Goal: Check status: Check status

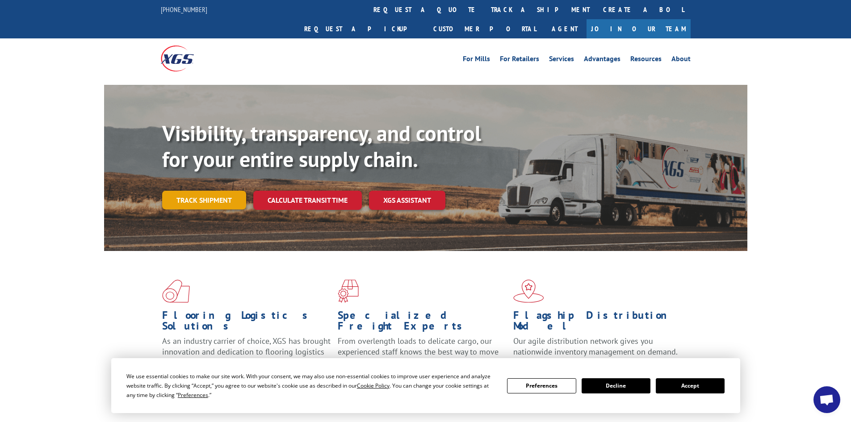
click at [197, 191] on link "Track shipment" at bounding box center [204, 200] width 84 height 19
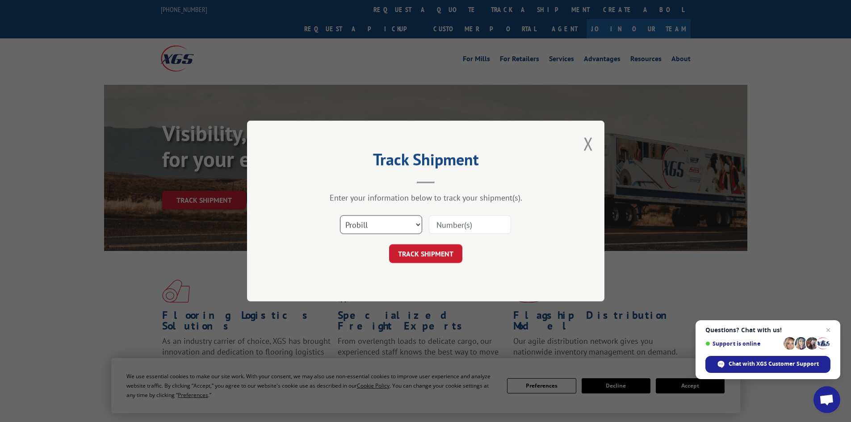
click at [395, 226] on select "Select category... Probill BOL PO" at bounding box center [381, 224] width 82 height 19
select select "bol"
click at [340, 215] on select "Select category... Probill BOL PO" at bounding box center [381, 224] width 82 height 19
click at [438, 227] on input at bounding box center [470, 224] width 82 height 19
paste input "5569343"
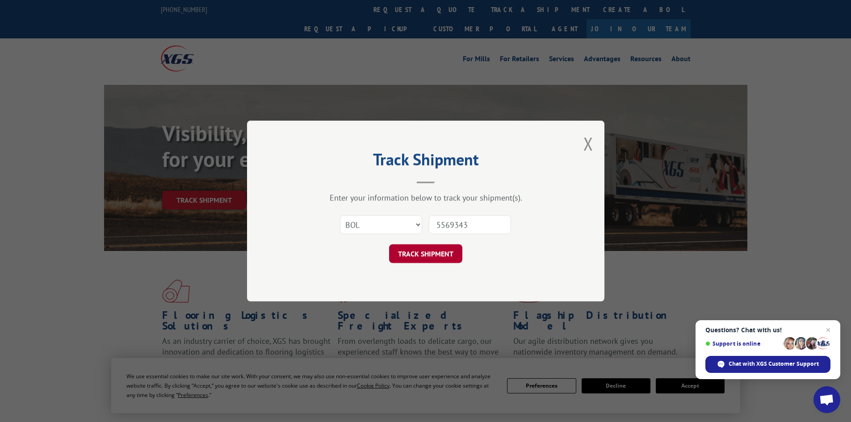
type input "5569343"
click at [417, 256] on button "TRACK SHIPMENT" at bounding box center [425, 253] width 73 height 19
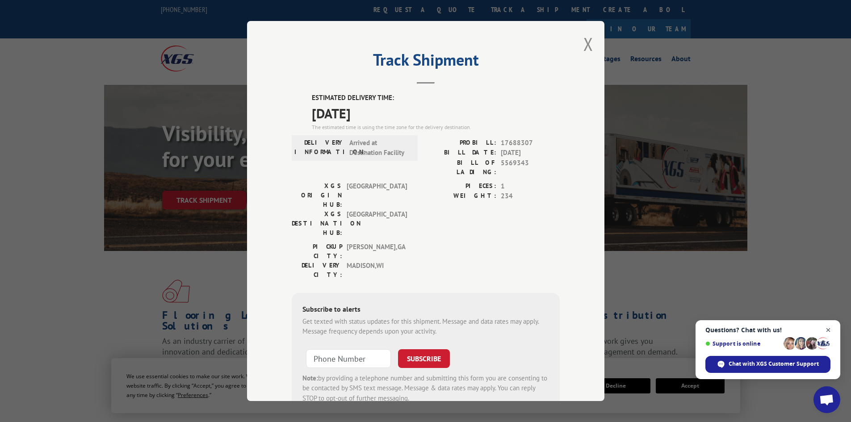
click at [827, 332] on span "Close chat" at bounding box center [828, 330] width 11 height 11
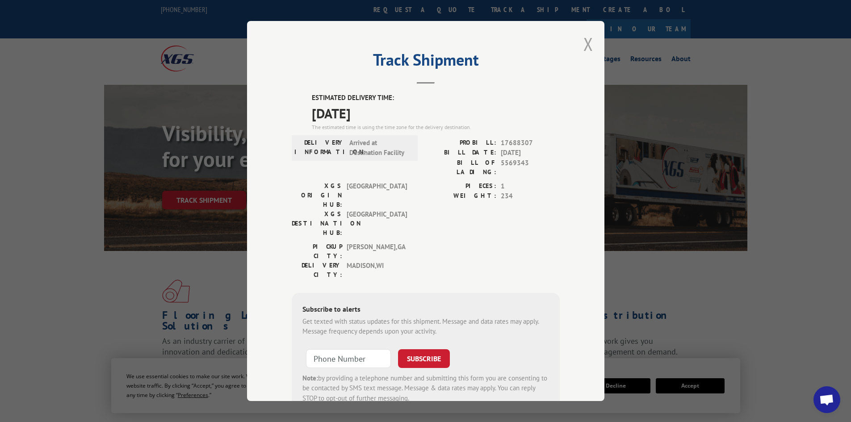
click at [585, 45] on button "Close modal" at bounding box center [588, 44] width 10 height 24
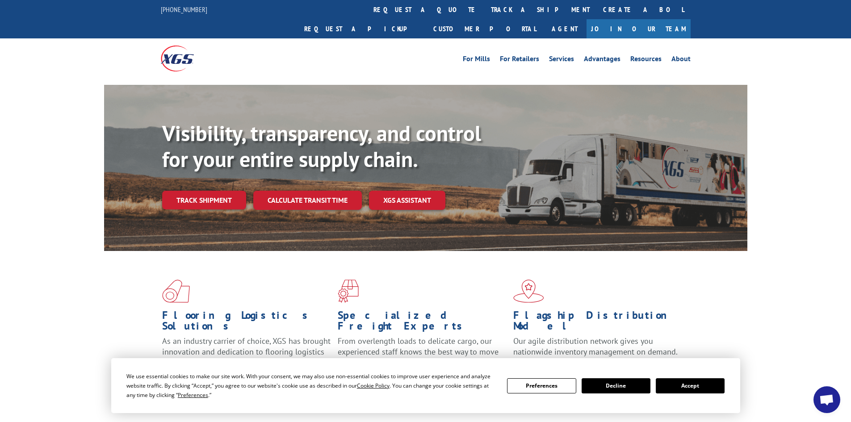
drag, startPoint x: 791, startPoint y: 0, endPoint x: 629, endPoint y: 93, distance: 187.1
click at [629, 93] on div "Visibility, transparency, and control for your entire supply chain. Track shipm…" at bounding box center [425, 177] width 643 height 184
